Goal: Information Seeking & Learning: Learn about a topic

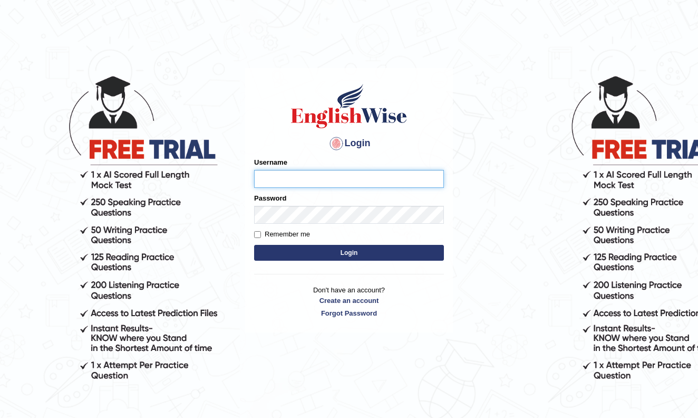
type input "Thinley1"
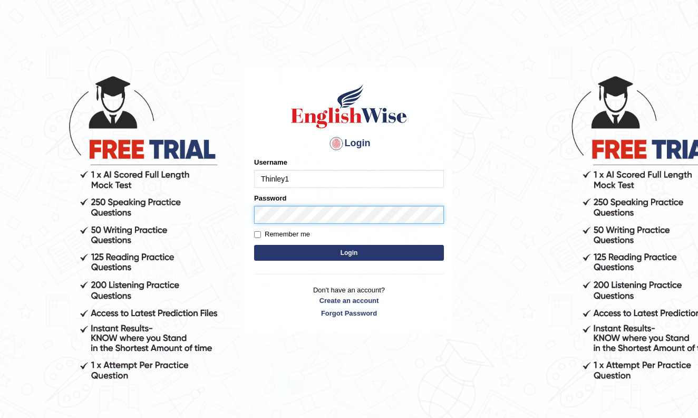
click at [349, 253] on button "Login" at bounding box center [349, 253] width 190 height 16
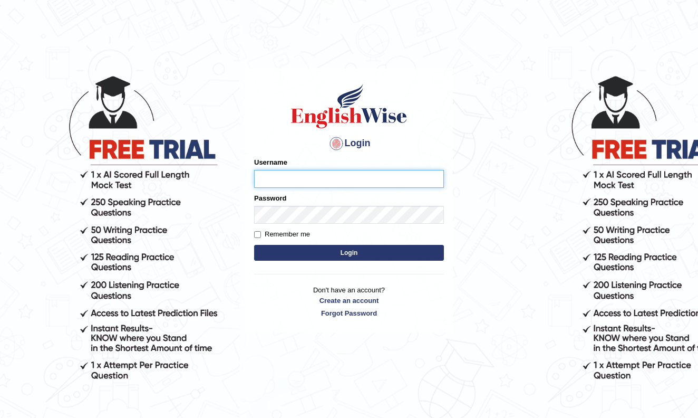
type input "Thinley1"
click at [293, 251] on button "Login" at bounding box center [349, 253] width 190 height 16
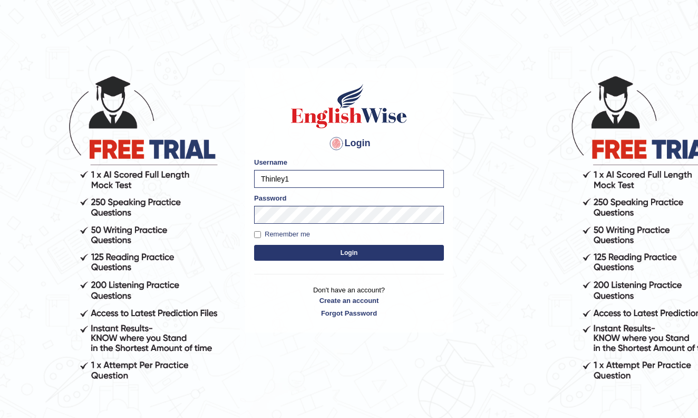
click at [308, 251] on button "Login" at bounding box center [349, 253] width 190 height 16
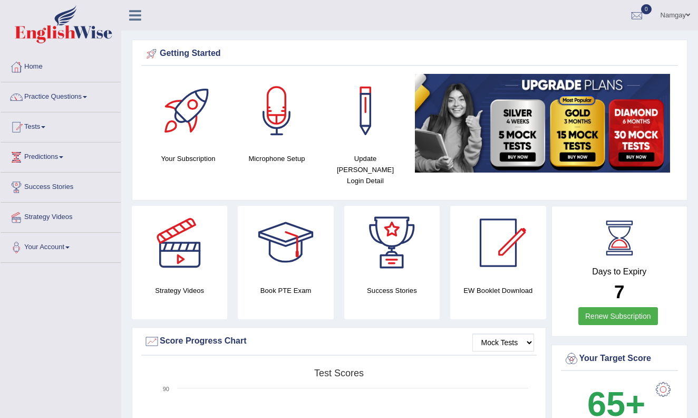
click at [88, 98] on link "Practice Questions" at bounding box center [61, 95] width 120 height 26
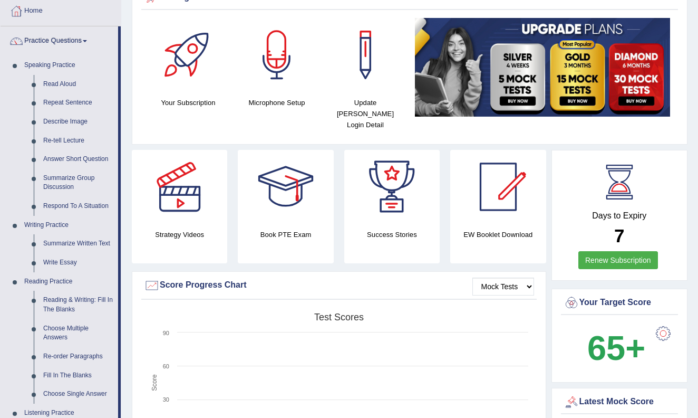
scroll to position [54, 0]
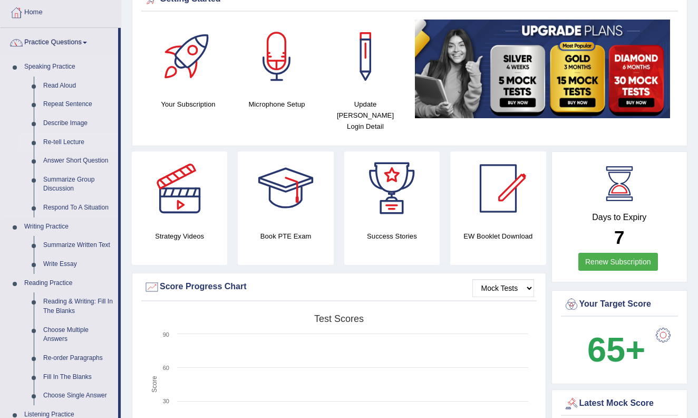
click at [62, 142] on link "Re-tell Lecture" at bounding box center [78, 142] width 80 height 19
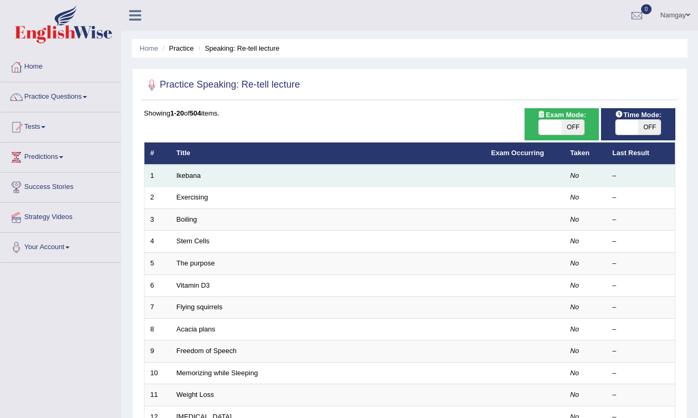
click at [219, 178] on td "Ikebana" at bounding box center [328, 176] width 315 height 22
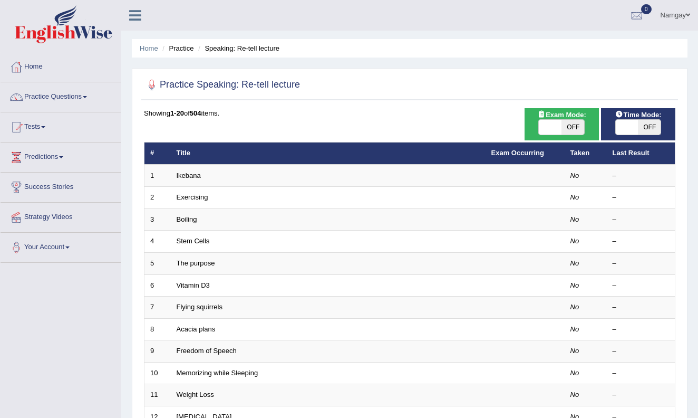
click at [562, 129] on span "OFF" at bounding box center [573, 127] width 23 height 15
checkbox input "true"
click at [620, 121] on span at bounding box center [627, 127] width 23 height 15
checkbox input "true"
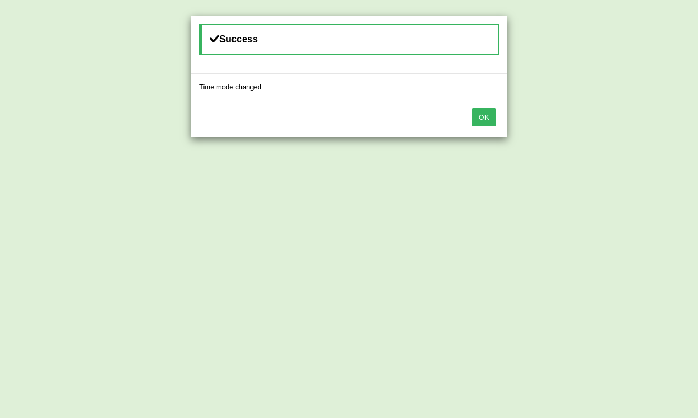
click at [487, 118] on button "OK" at bounding box center [484, 117] width 24 height 18
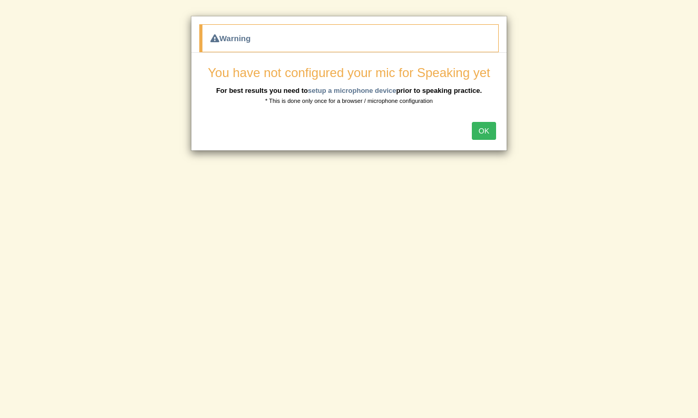
click at [485, 130] on button "OK" at bounding box center [484, 131] width 24 height 18
click at [479, 130] on button "OK" at bounding box center [484, 131] width 24 height 18
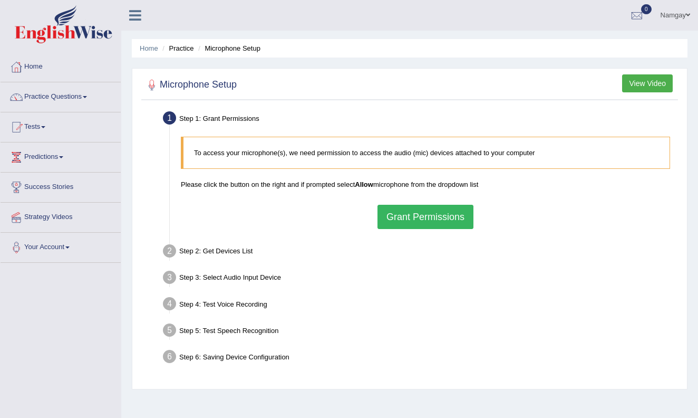
click at [398, 218] on button "Grant Permissions" at bounding box center [426, 217] width 96 height 24
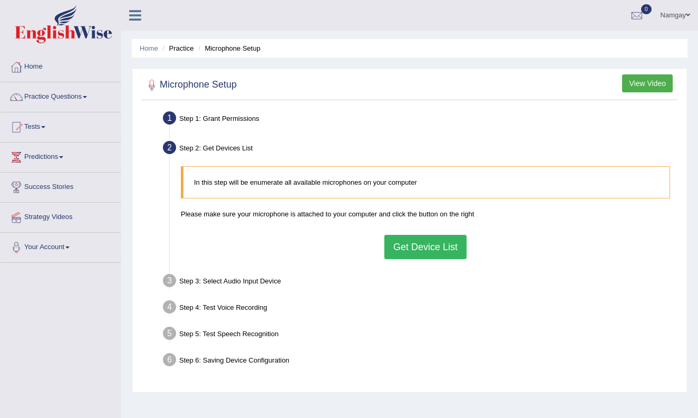
click at [404, 249] on button "Get Device List" at bounding box center [425, 247] width 82 height 24
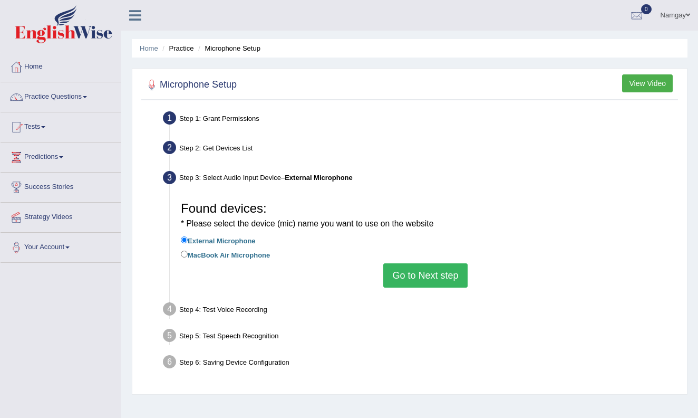
click at [409, 273] on button "Go to Next step" at bounding box center [425, 275] width 84 height 24
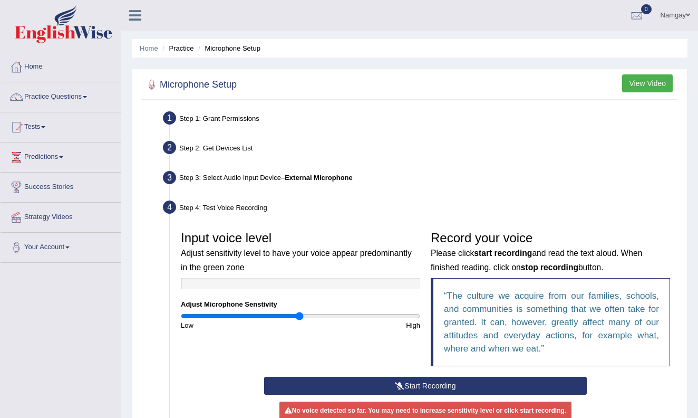
click at [355, 383] on button "Start Recording" at bounding box center [425, 386] width 323 height 18
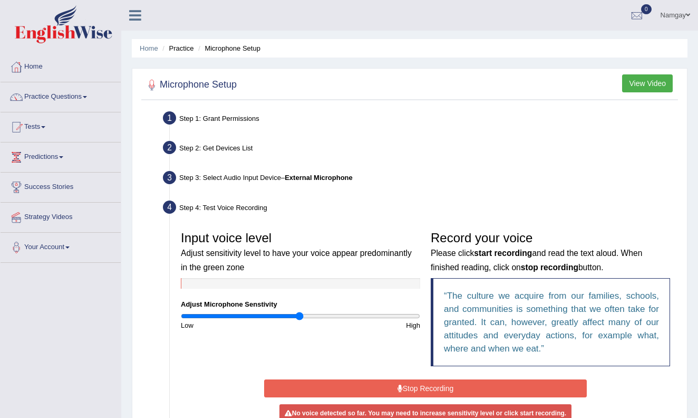
click at [357, 391] on button "Stop Recording" at bounding box center [425, 388] width 323 height 18
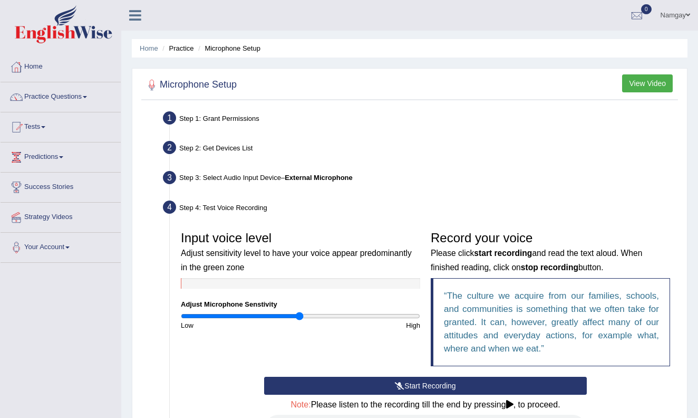
click at [632, 82] on button "View Video" at bounding box center [647, 83] width 51 height 18
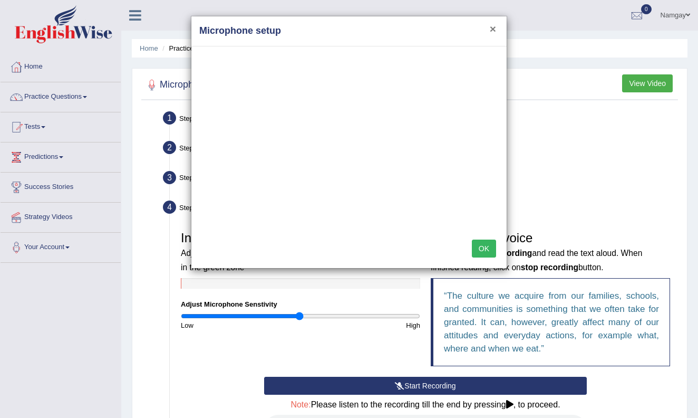
click at [494, 29] on button "×" at bounding box center [493, 28] width 6 height 11
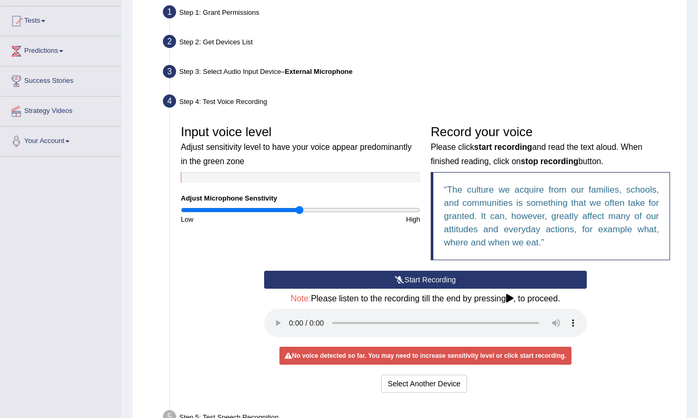
scroll to position [107, 0]
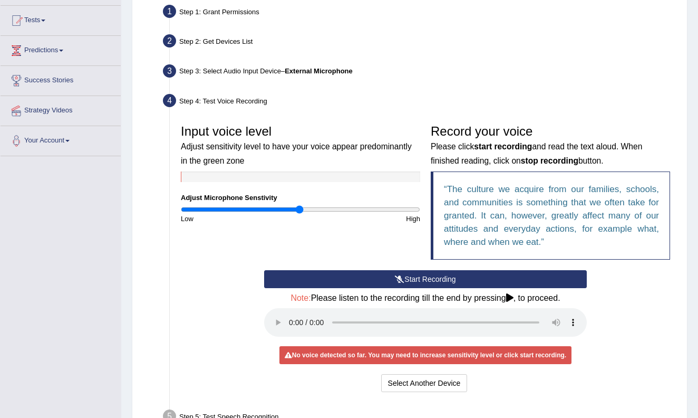
click at [290, 315] on audio at bounding box center [425, 322] width 323 height 28
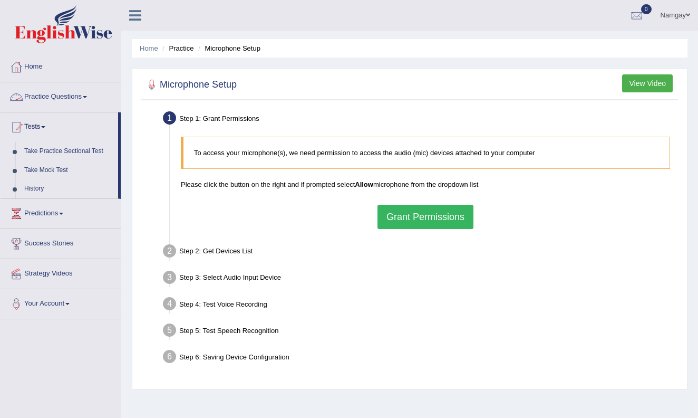
click at [89, 102] on link "Practice Questions" at bounding box center [61, 95] width 120 height 26
